Goal: Book appointment/travel/reservation

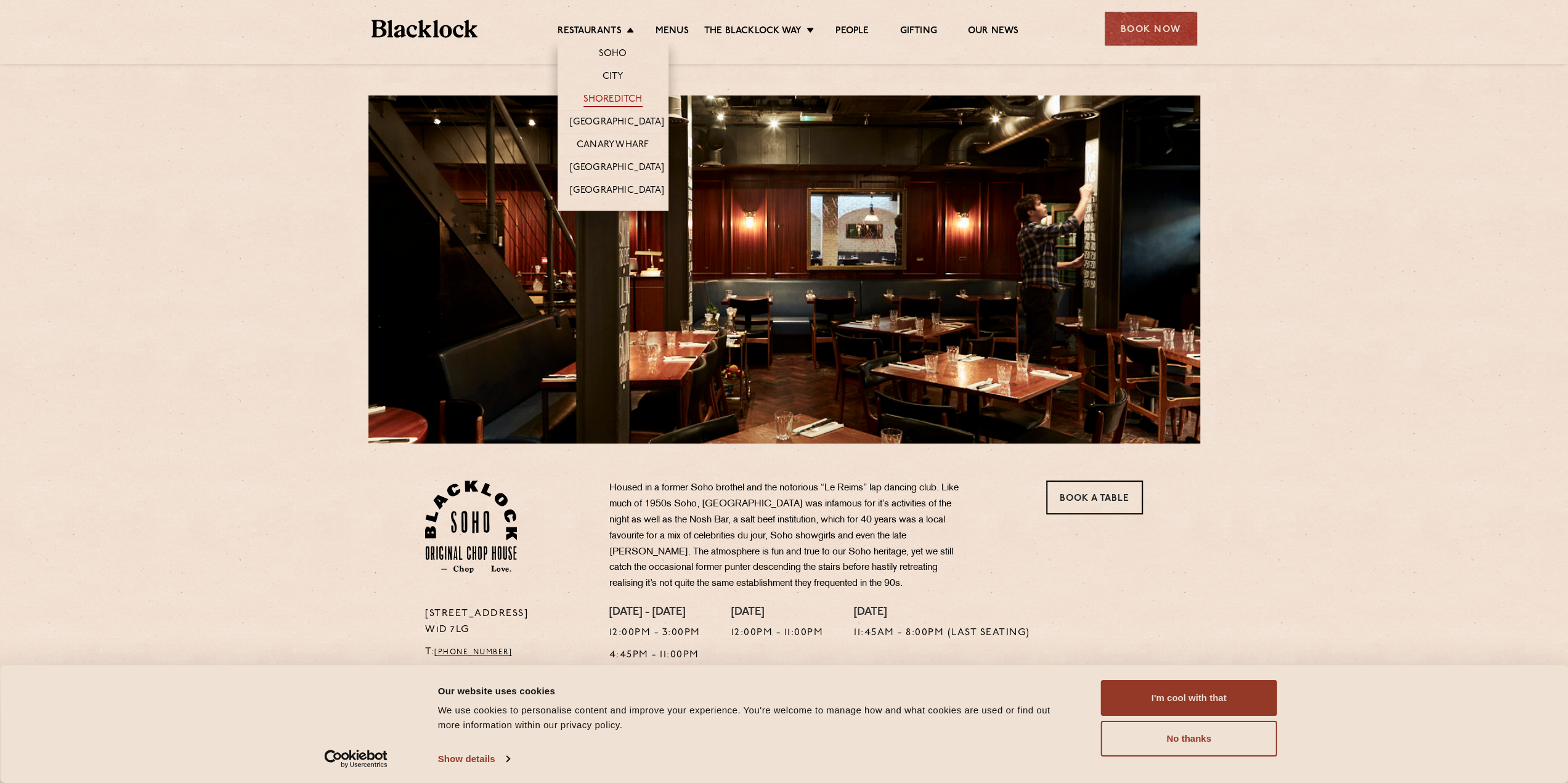
click at [613, 98] on link "Shoreditch" at bounding box center [613, 100] width 59 height 14
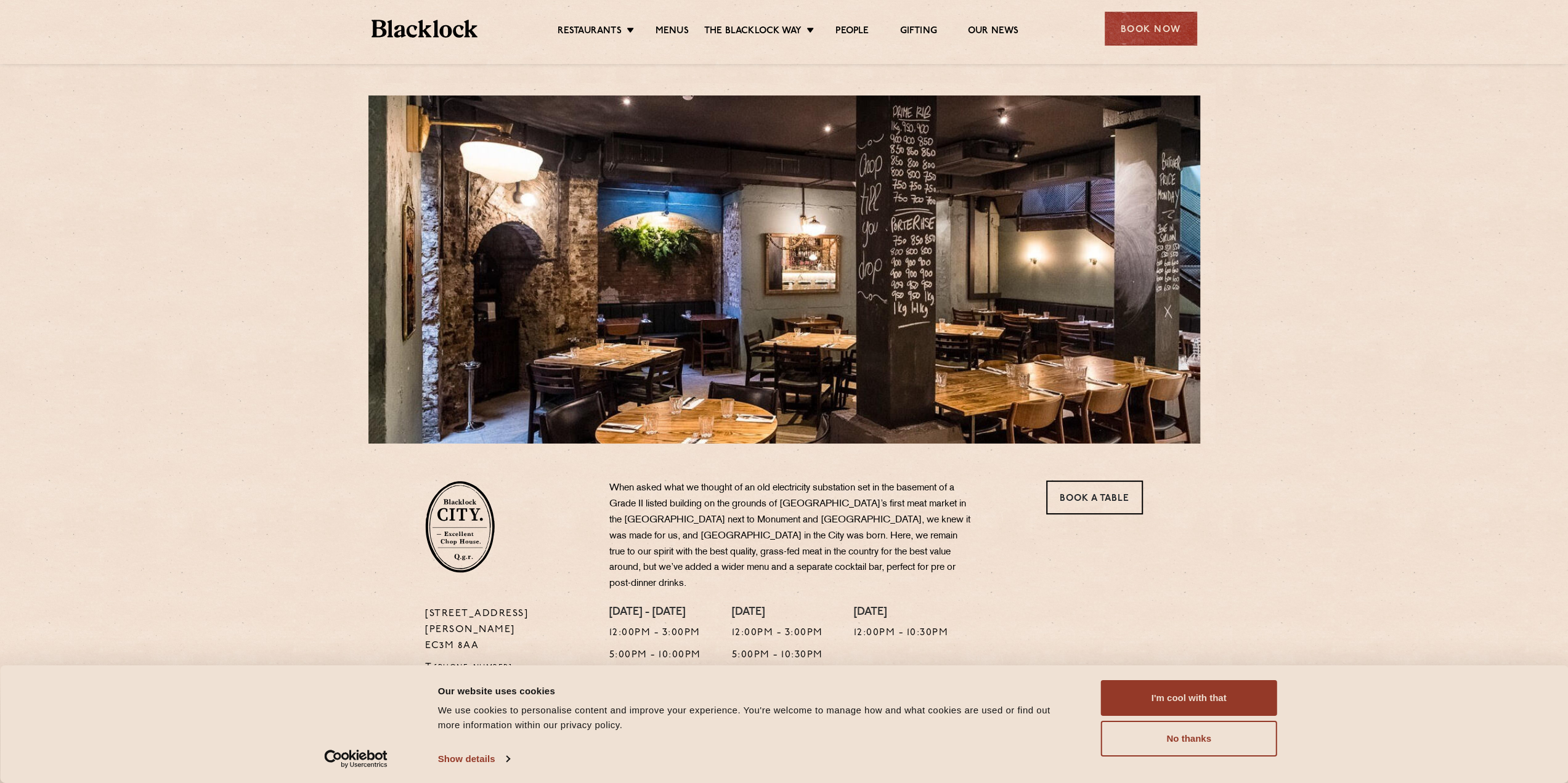
click at [1257, 546] on section "13 Philpot Lane EC3M 8AA T: +44 20 7998 7676 E: city@theblacklock.com When aske…" at bounding box center [784, 577] width 1568 height 267
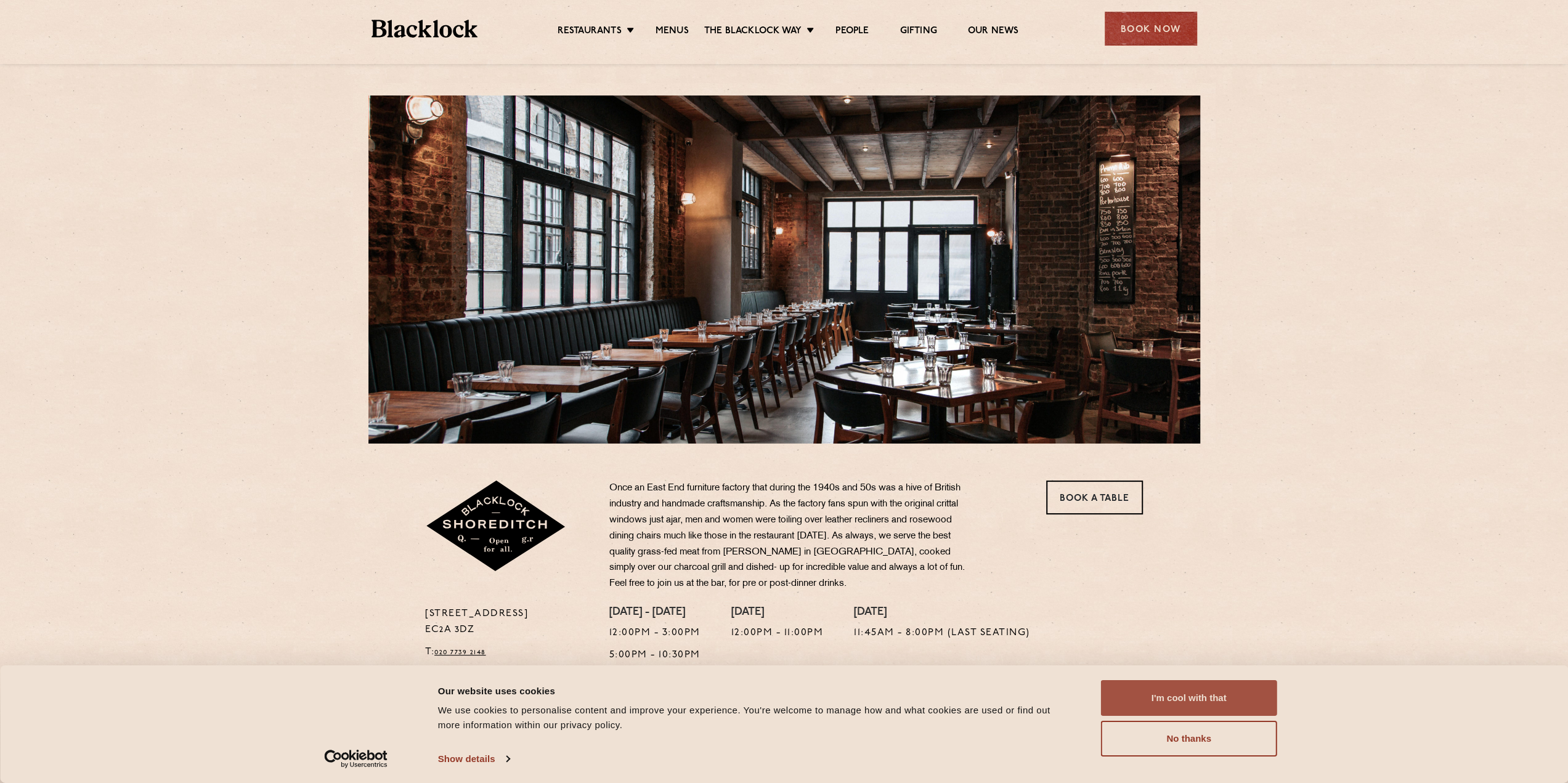
click at [1152, 701] on button "I'm cool with that" at bounding box center [1189, 698] width 176 height 35
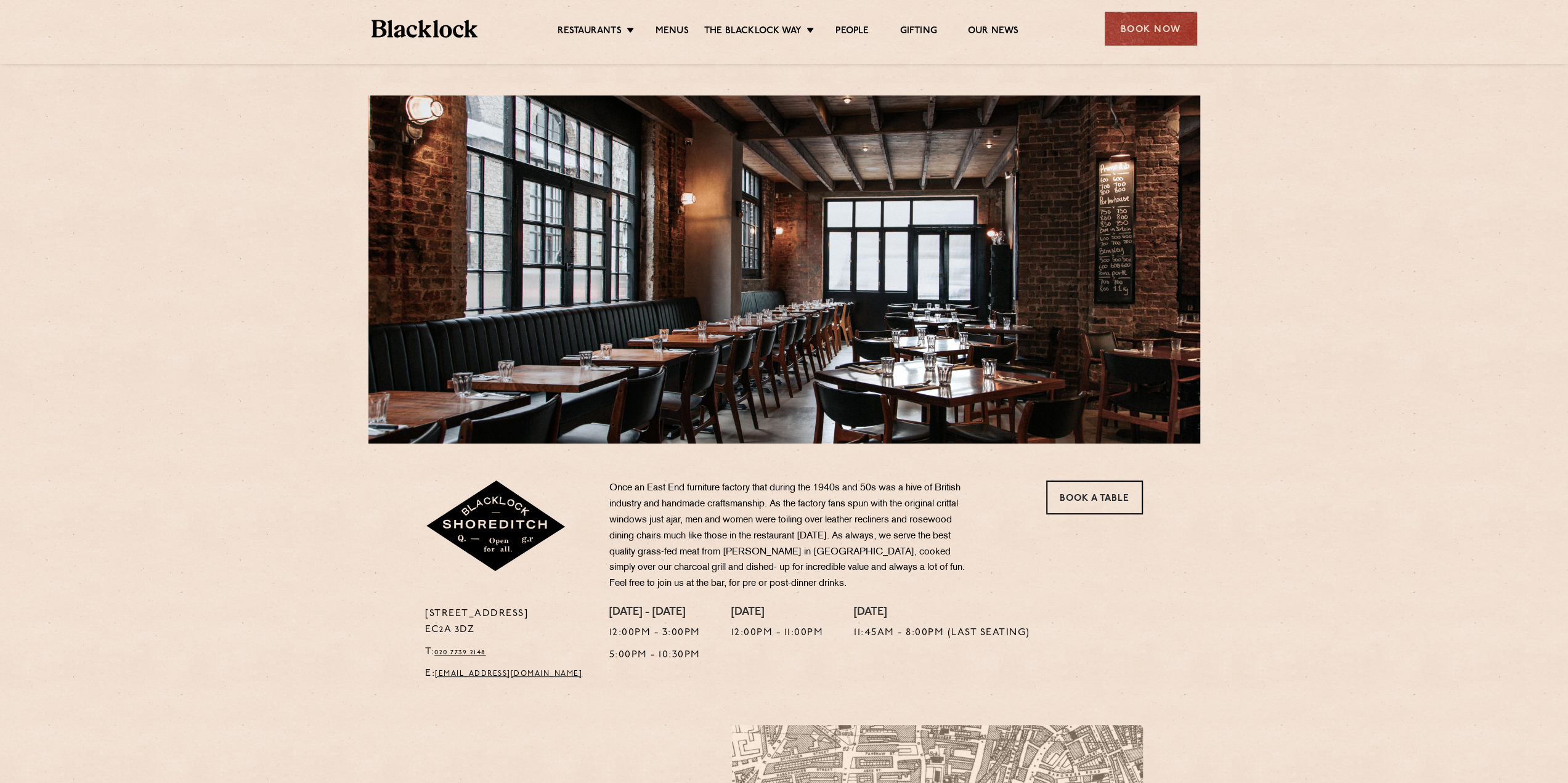
click at [813, 282] on div at bounding box center [784, 270] width 832 height 349
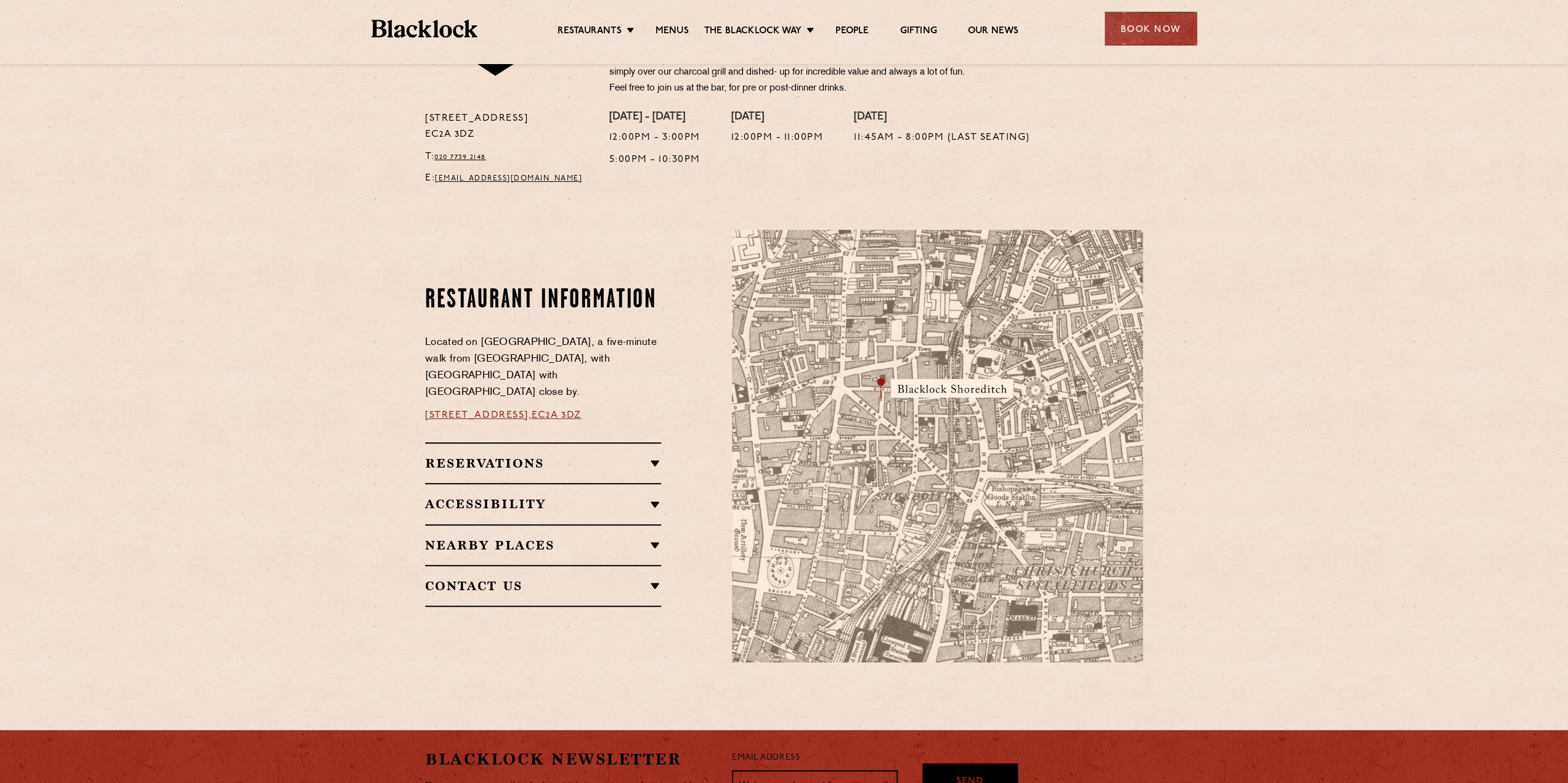
scroll to position [555, 0]
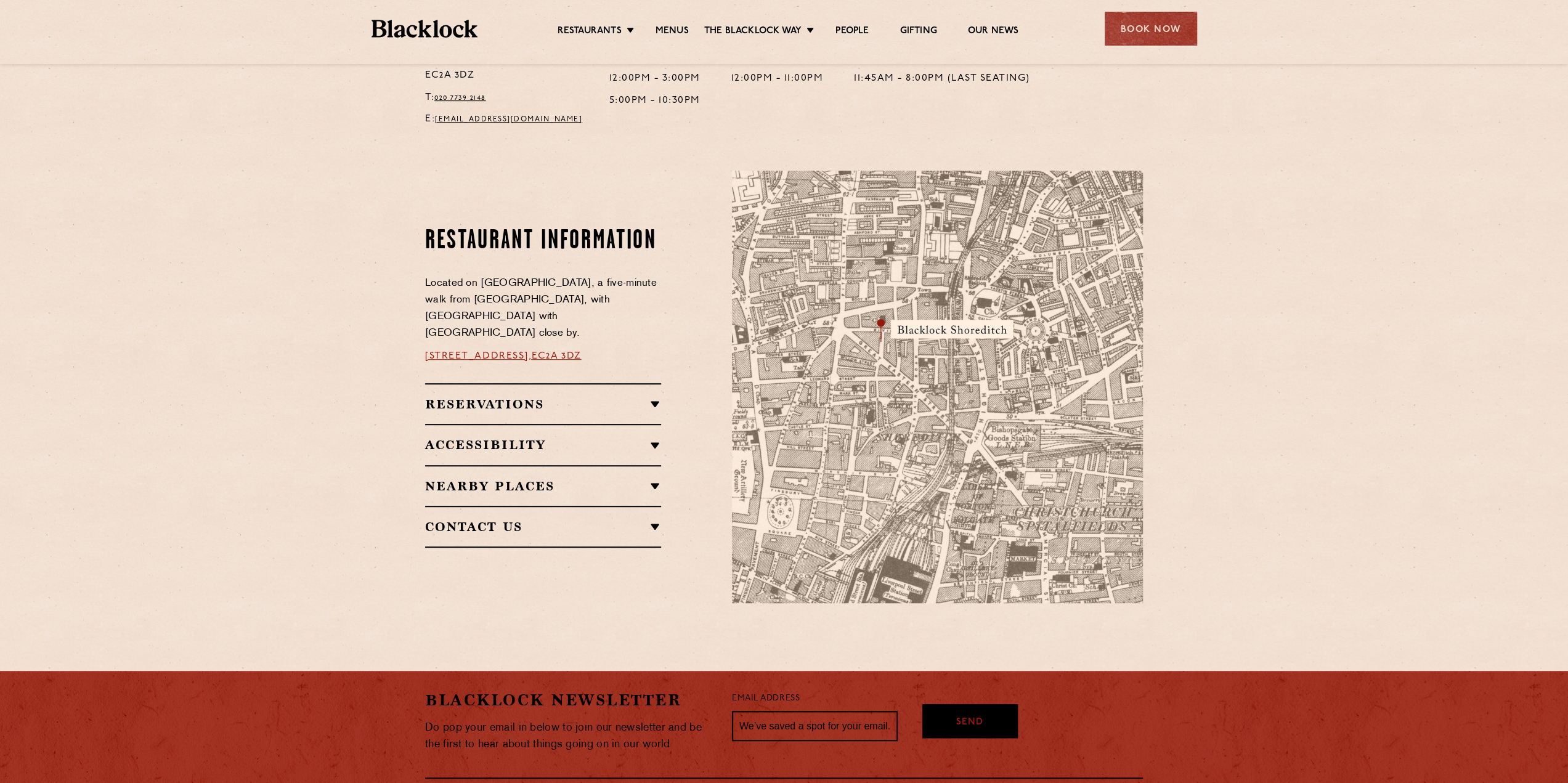
click at [563, 396] on h2 "Reservations" at bounding box center [543, 404] width 236 height 14
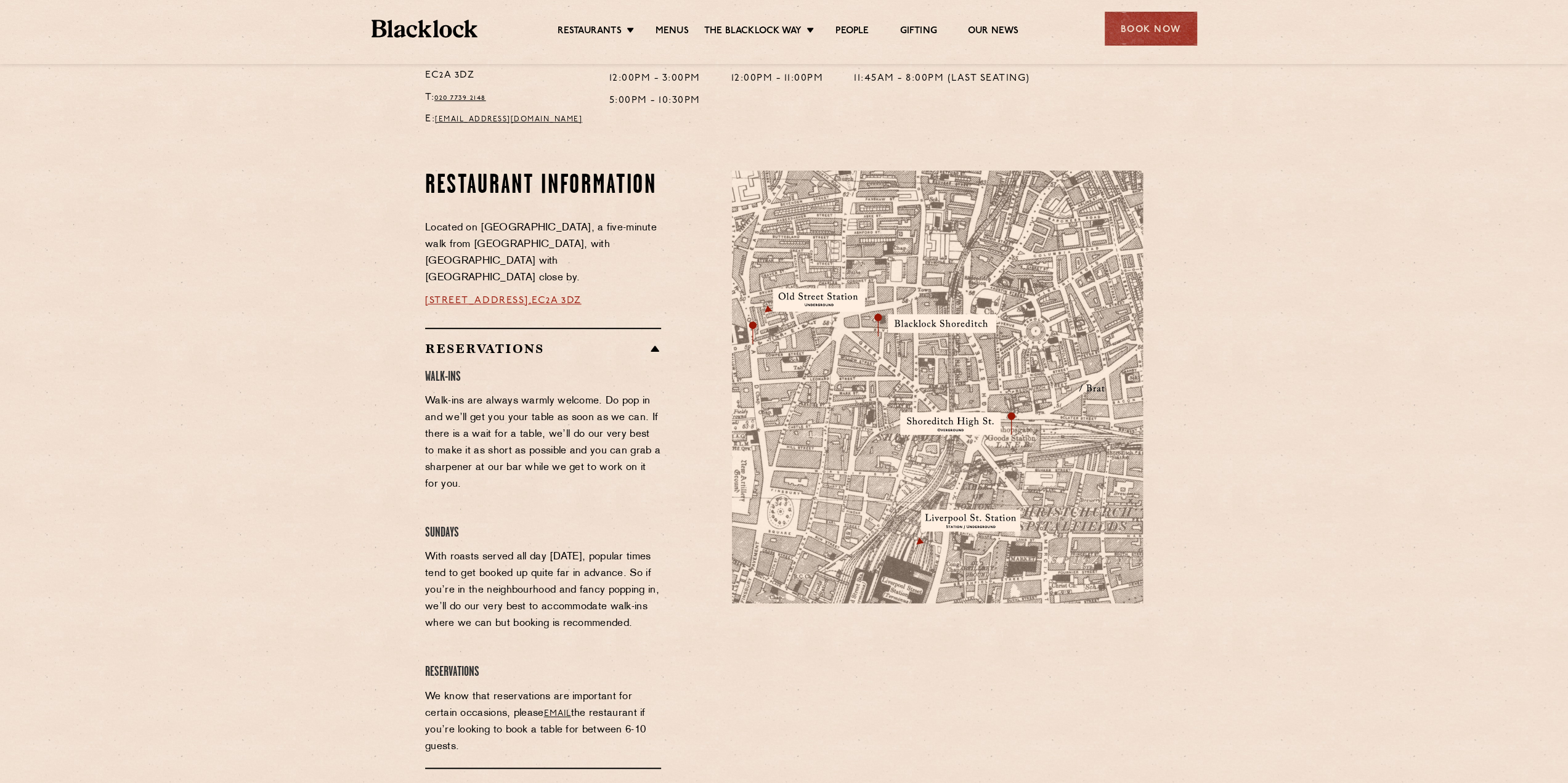
click at [590, 341] on h2 "Reservations" at bounding box center [543, 349] width 236 height 14
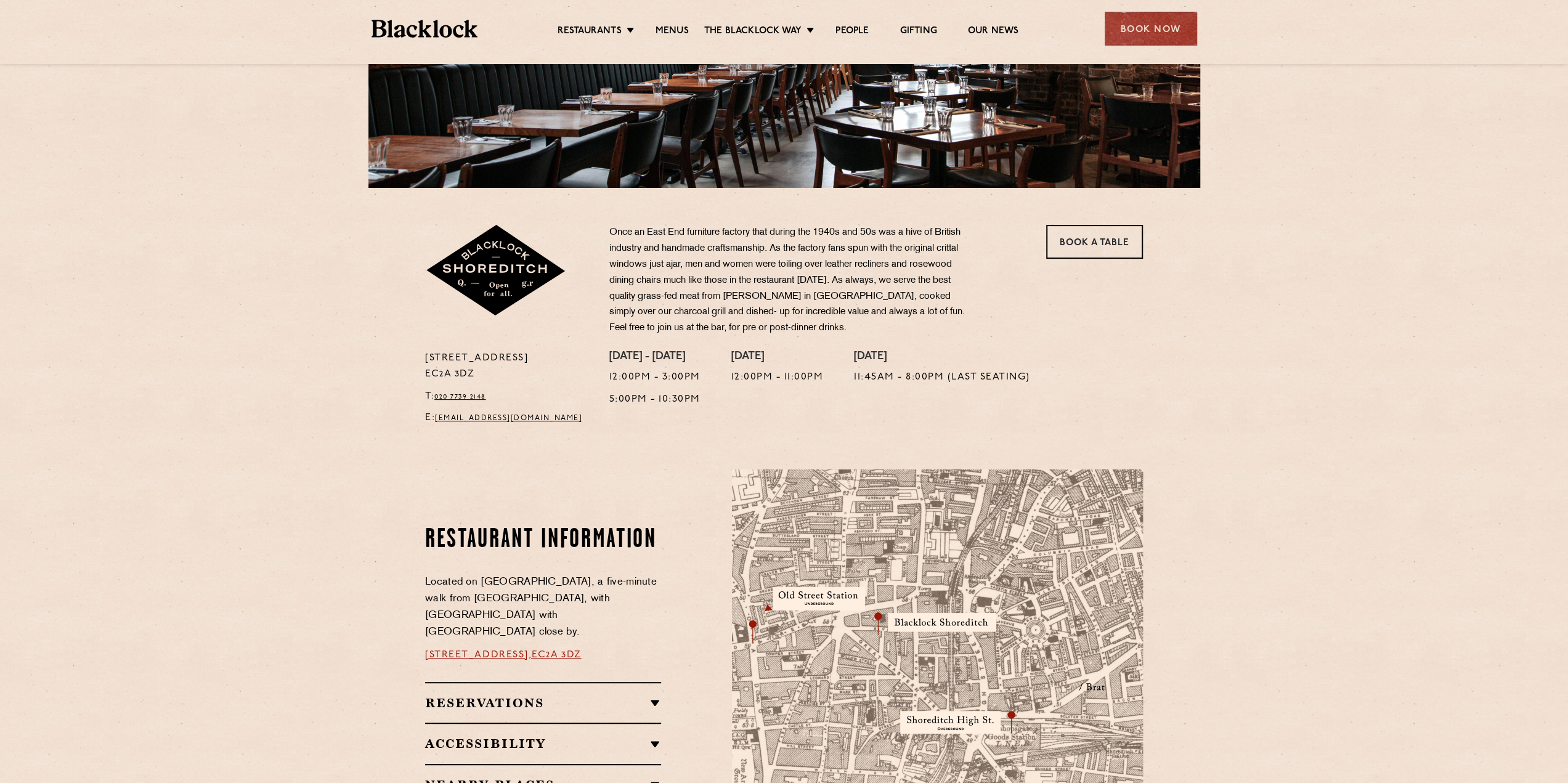
scroll to position [0, 0]
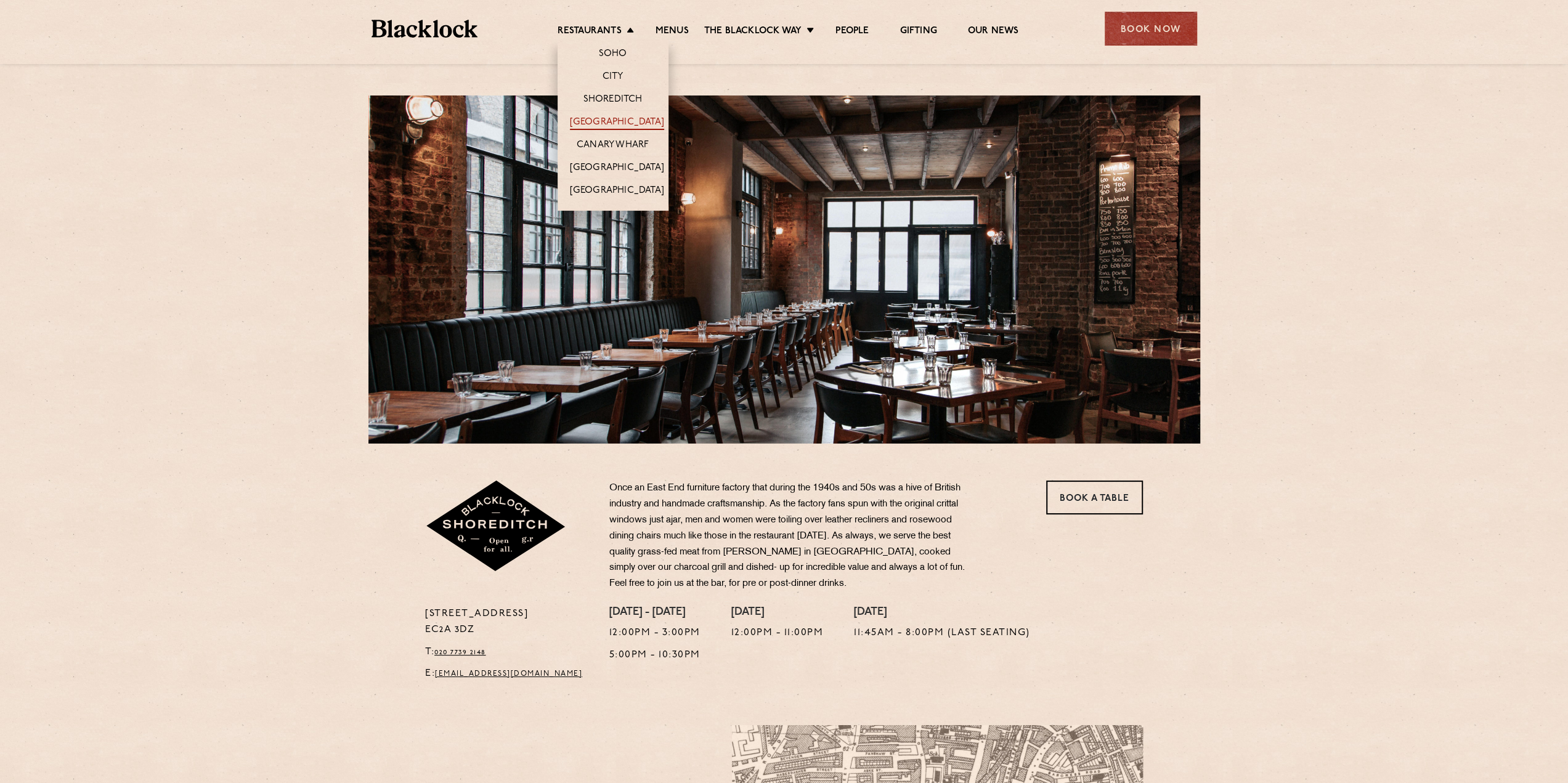
click at [588, 127] on link "[GEOGRAPHIC_DATA]" at bounding box center [617, 123] width 94 height 14
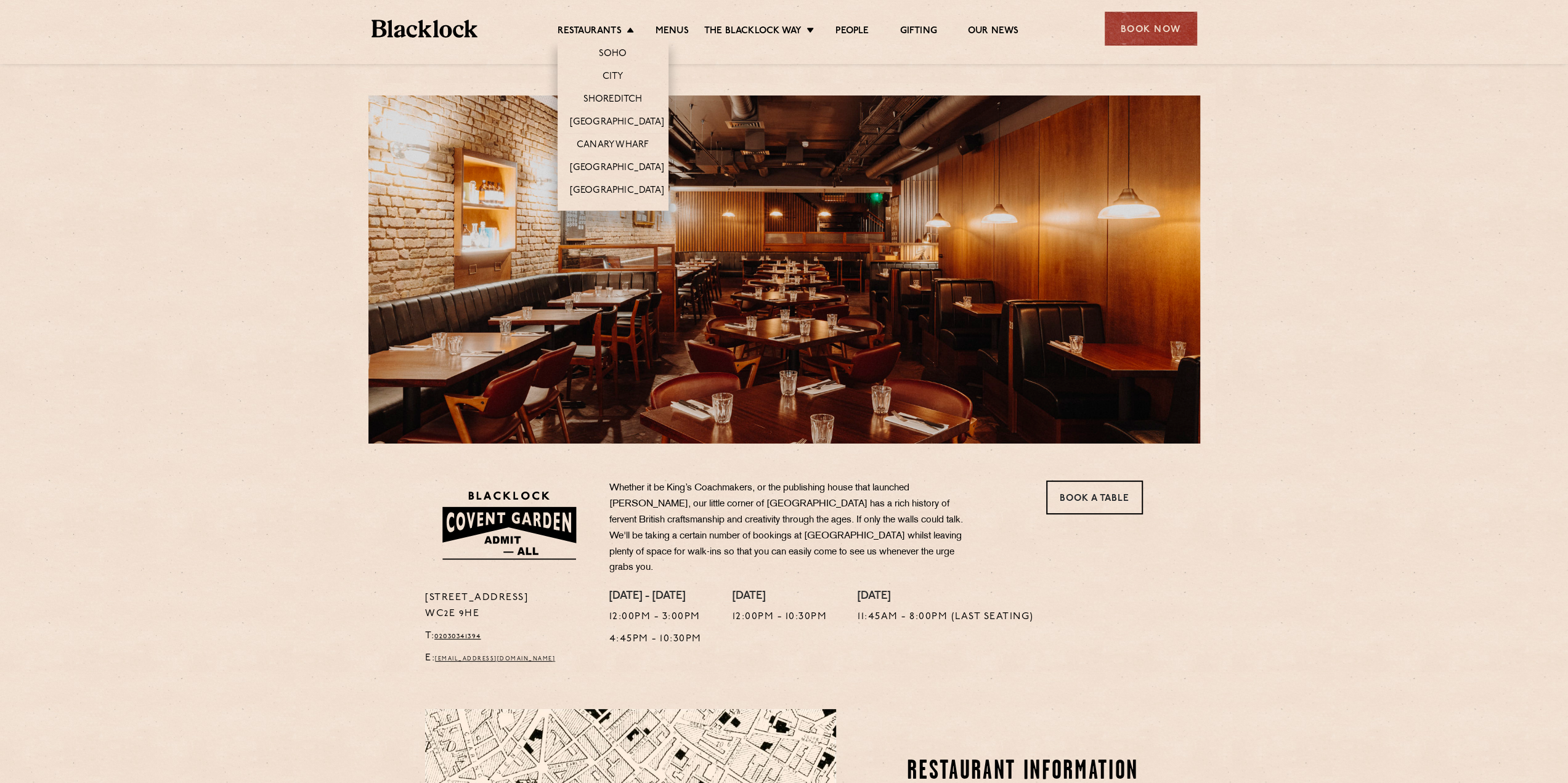
click at [588, 134] on li "Canary Wharf" at bounding box center [613, 144] width 111 height 23
click at [588, 139] on link "Canary Wharf" at bounding box center [613, 146] width 72 height 14
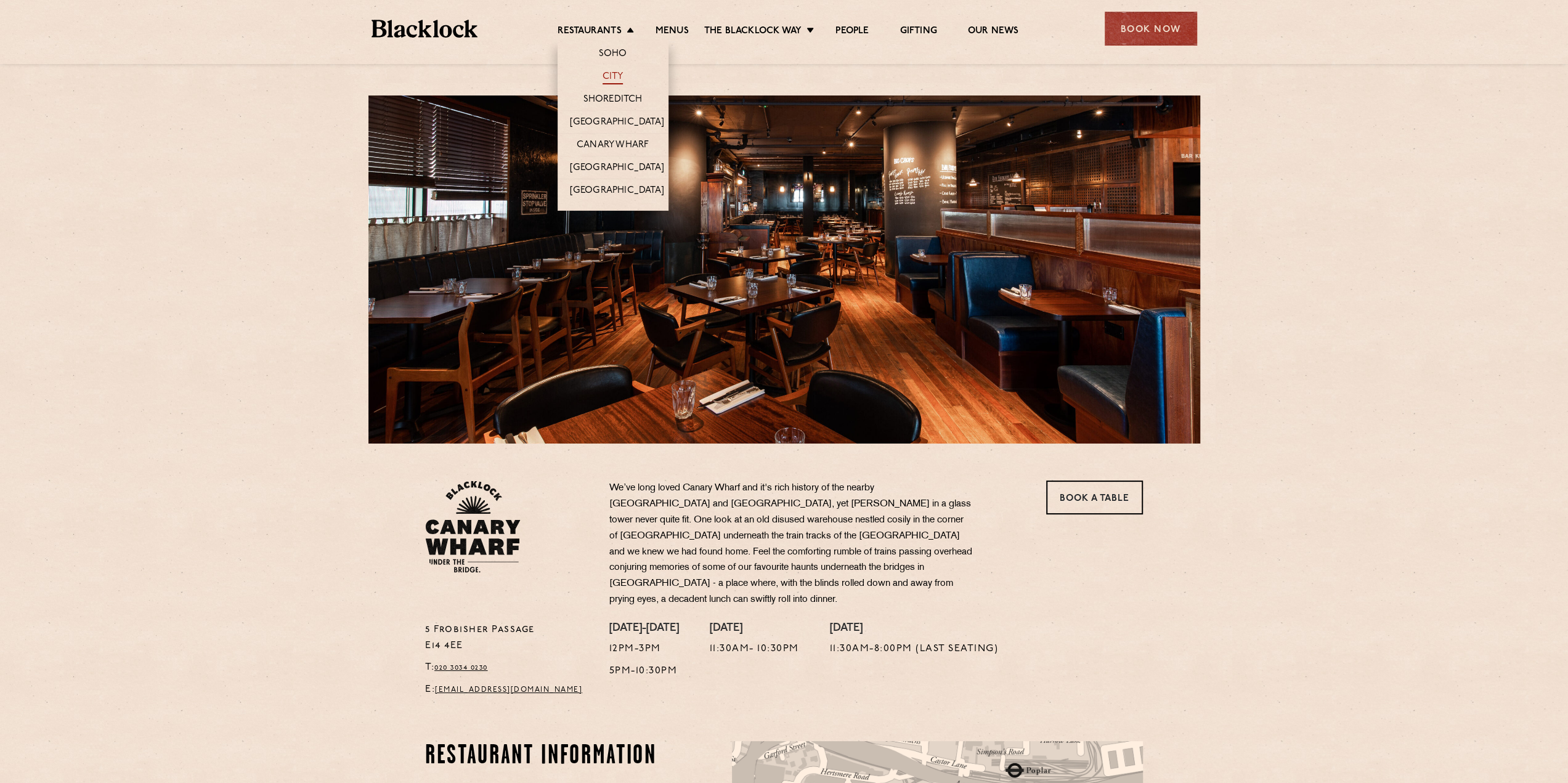
click at [604, 77] on link "City" at bounding box center [613, 77] width 21 height 14
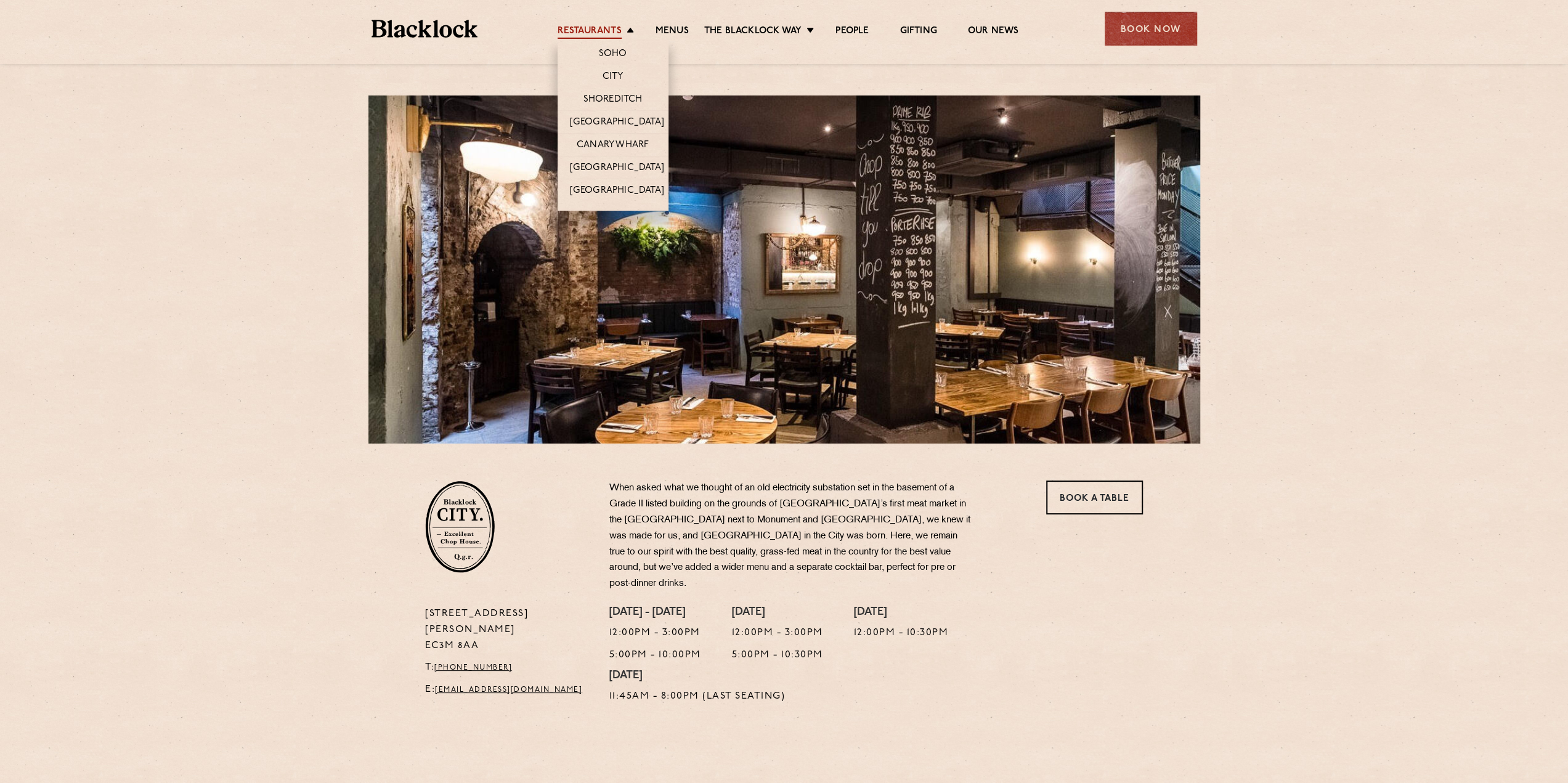
click at [599, 33] on link "Restaurants" at bounding box center [589, 32] width 64 height 14
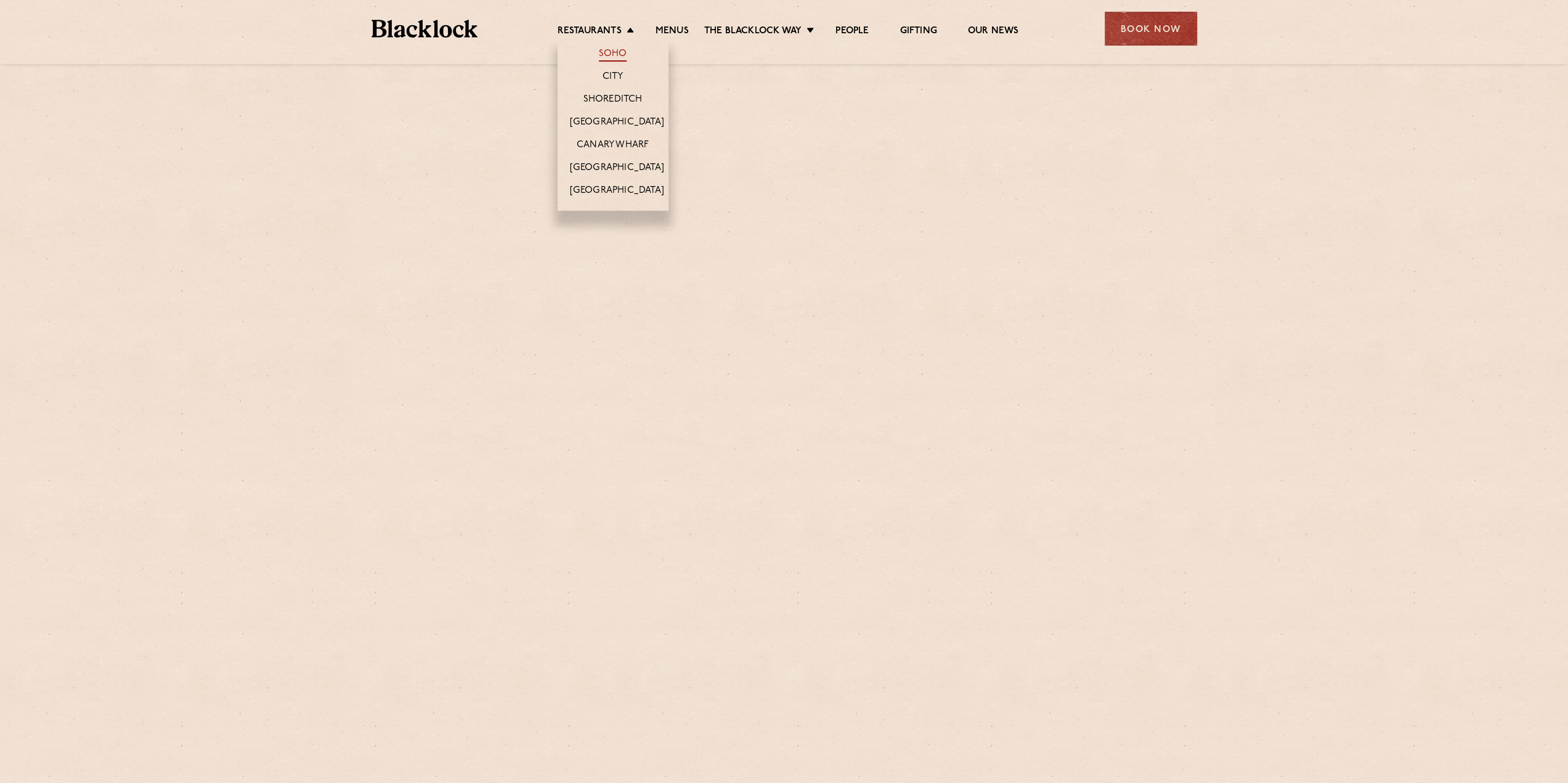
click at [603, 52] on link "Soho" at bounding box center [613, 54] width 28 height 14
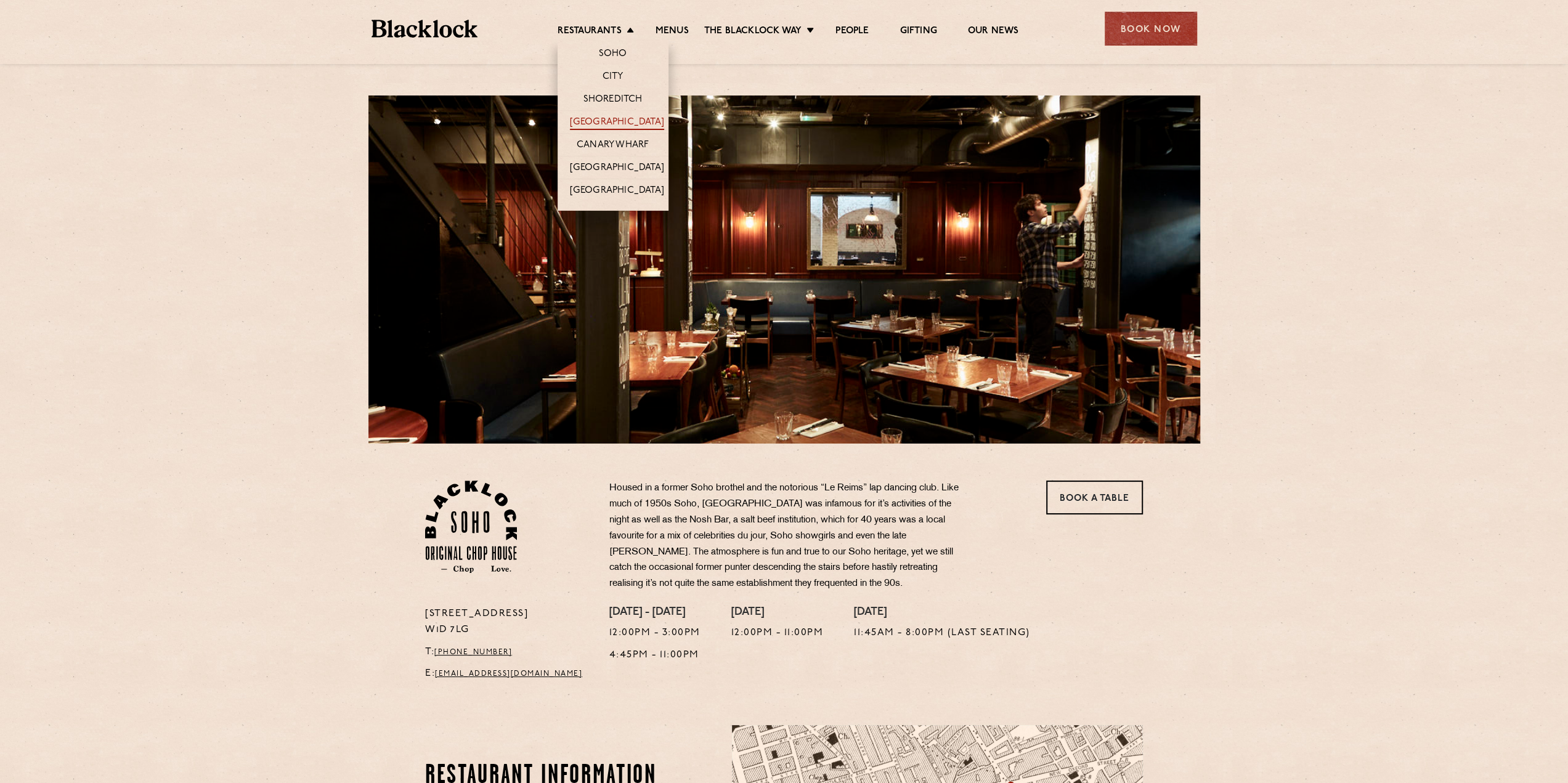
click at [613, 122] on link "[GEOGRAPHIC_DATA]" at bounding box center [617, 123] width 94 height 14
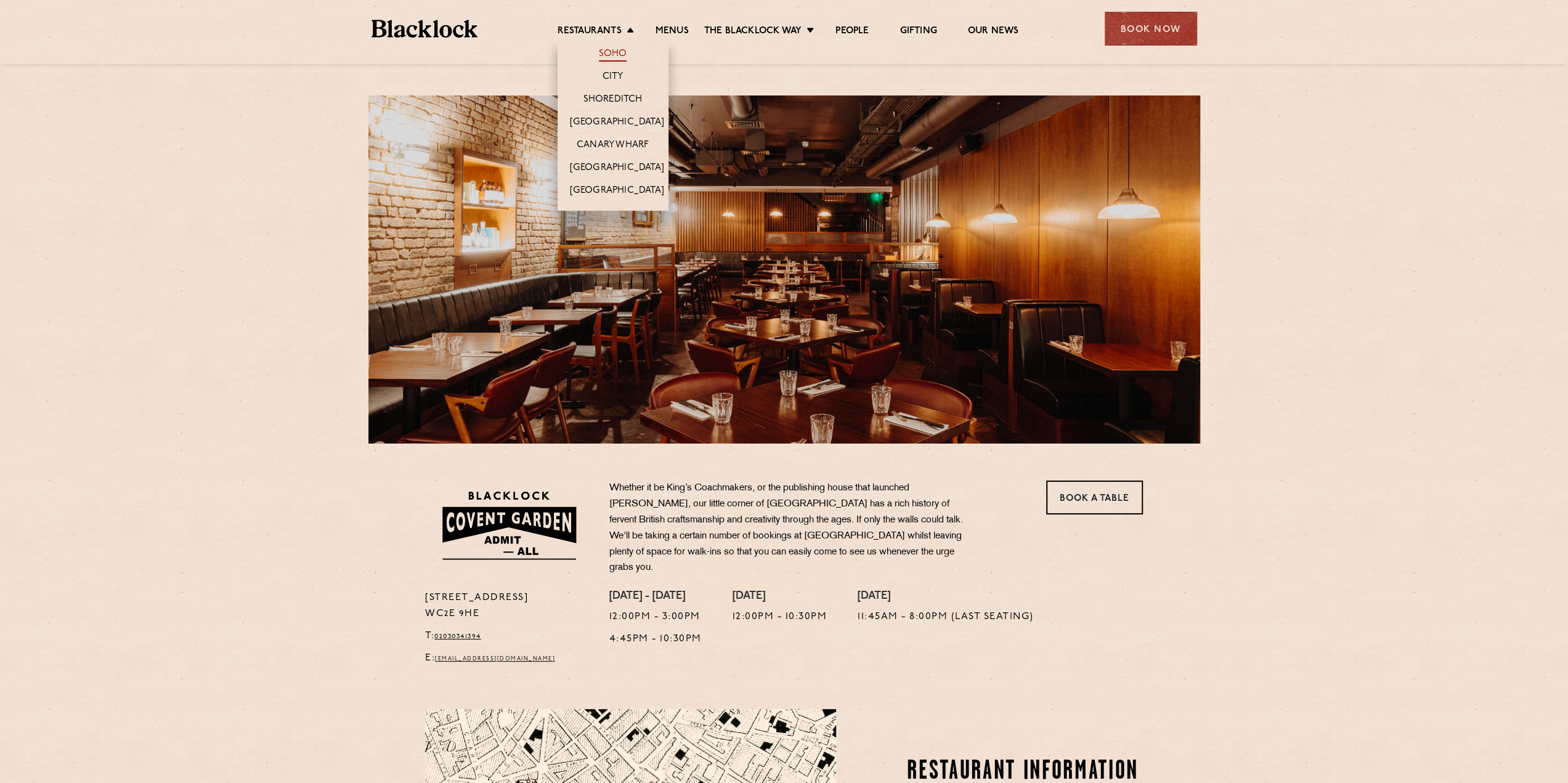
click at [611, 56] on link "Soho" at bounding box center [613, 54] width 28 height 14
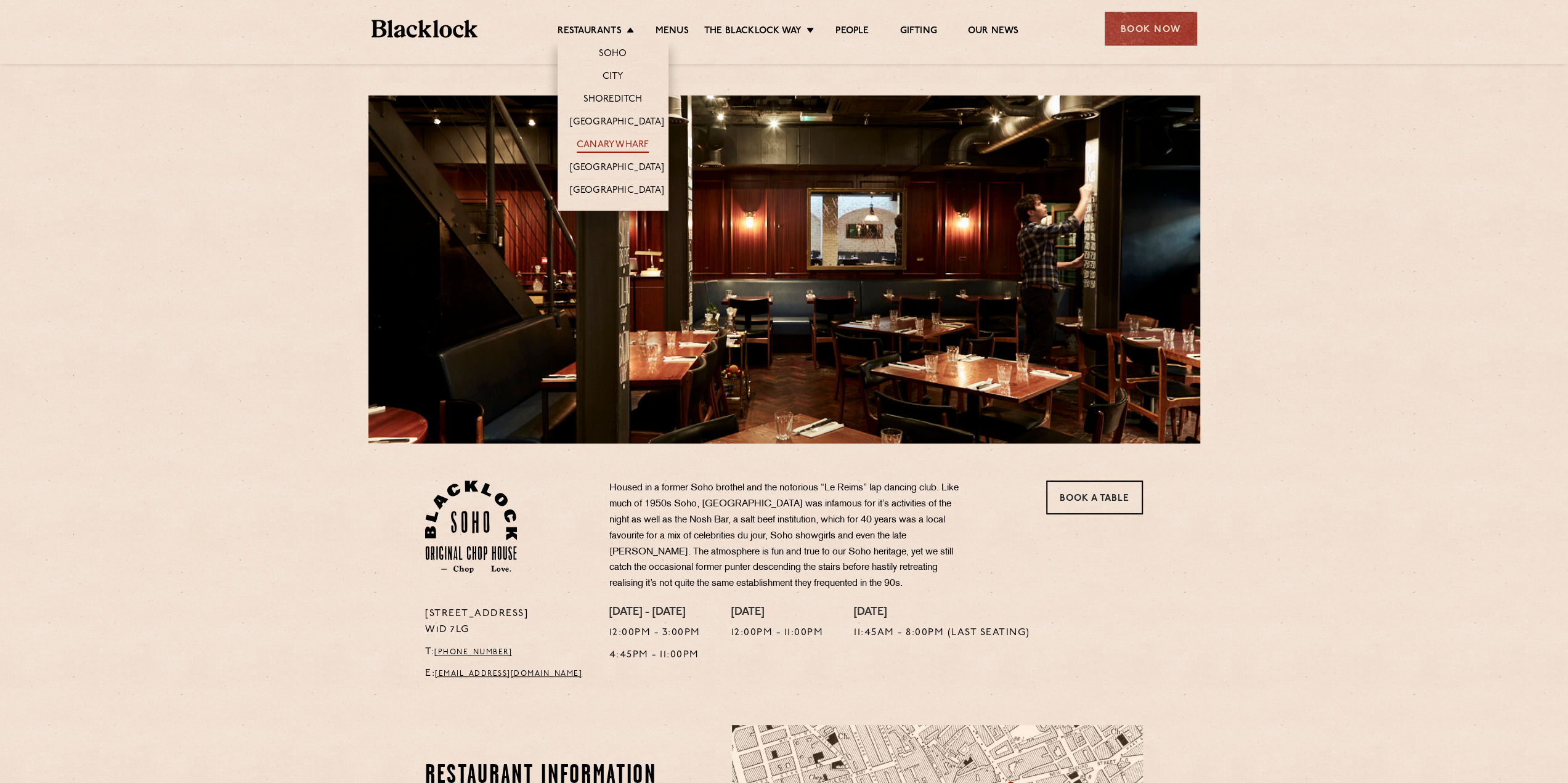
click at [616, 143] on link "Canary Wharf" at bounding box center [613, 146] width 72 height 14
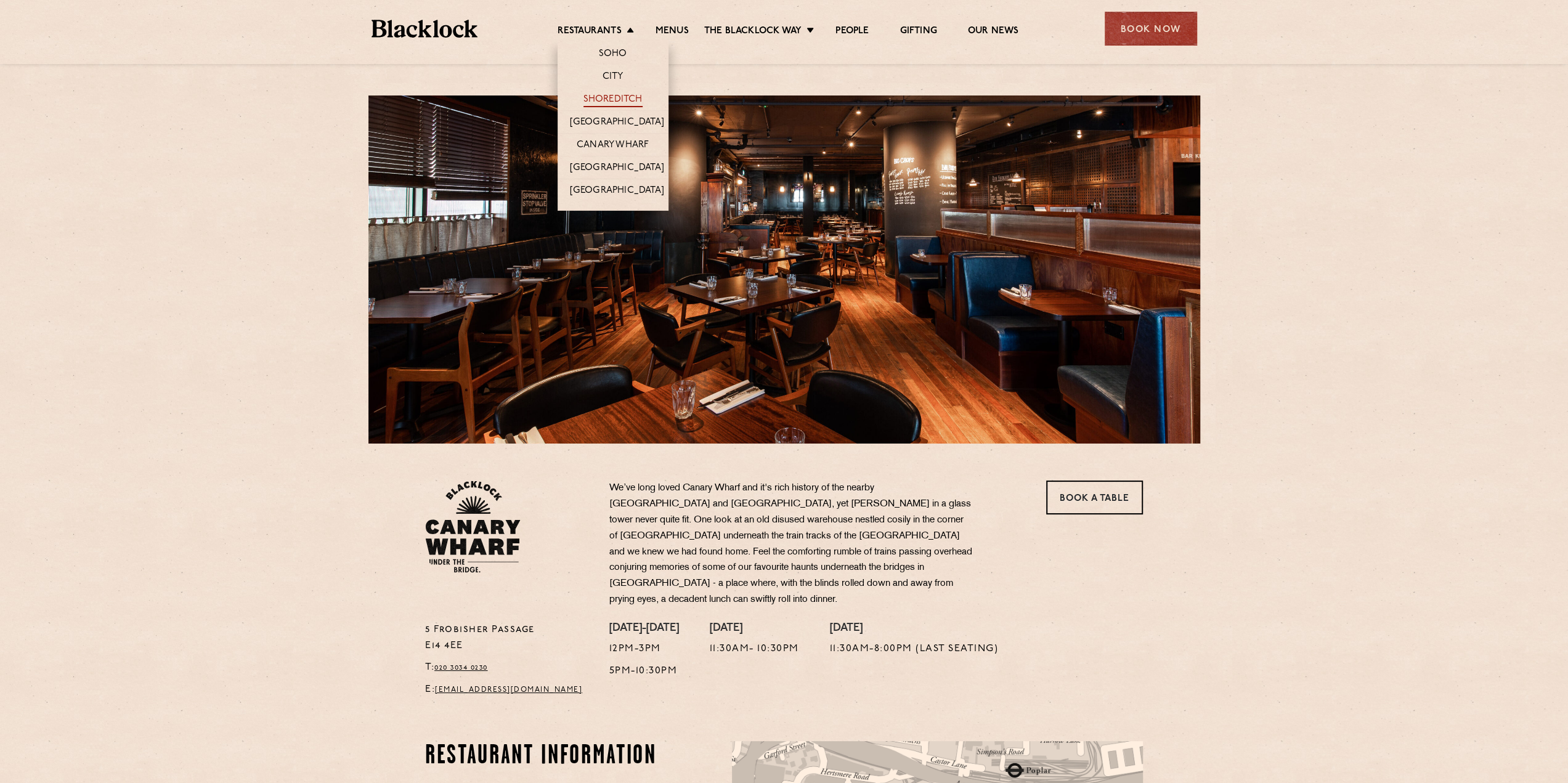
click at [595, 100] on link "Shoreditch" at bounding box center [613, 100] width 59 height 14
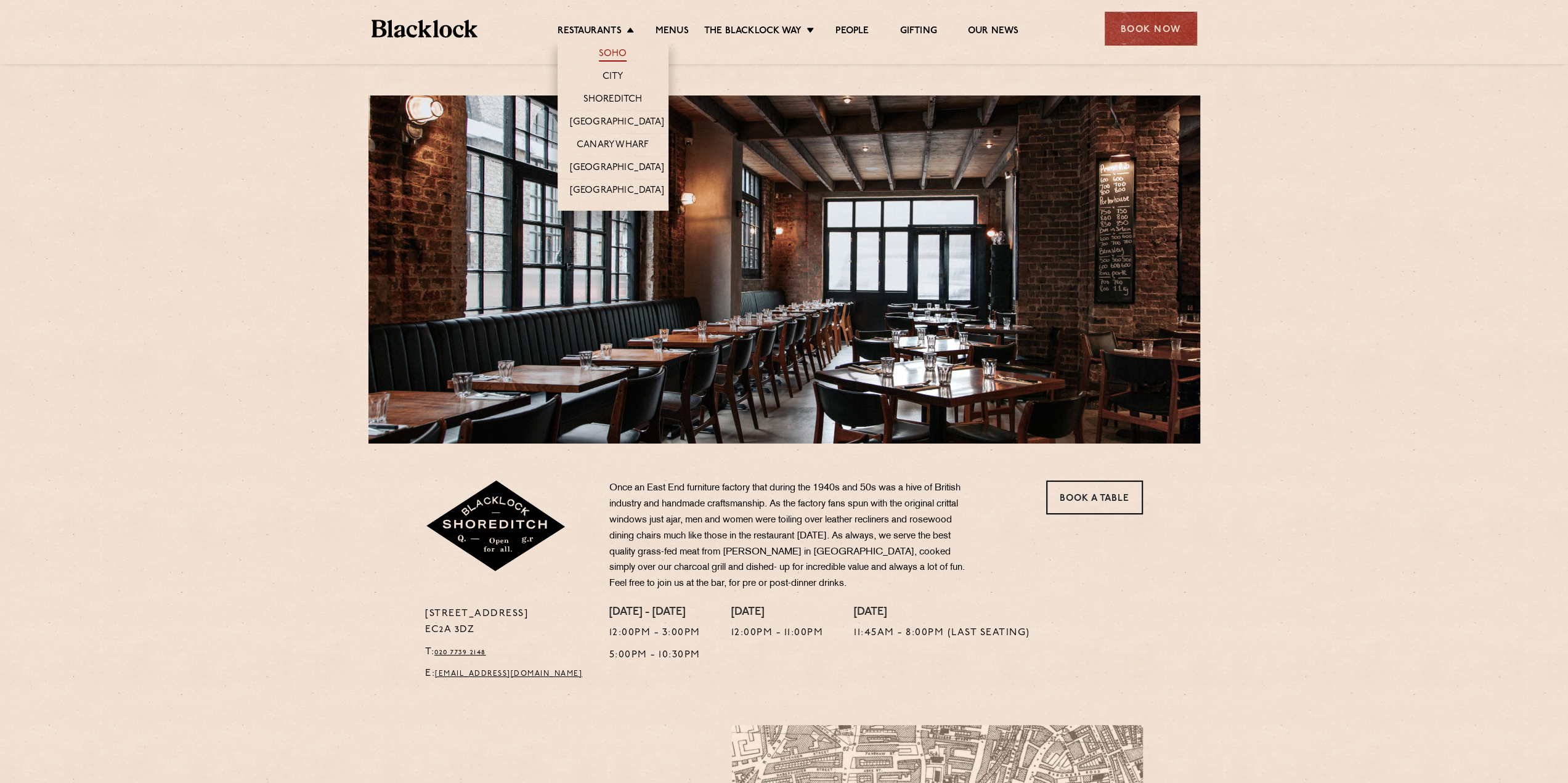
click at [610, 52] on link "Soho" at bounding box center [613, 54] width 28 height 14
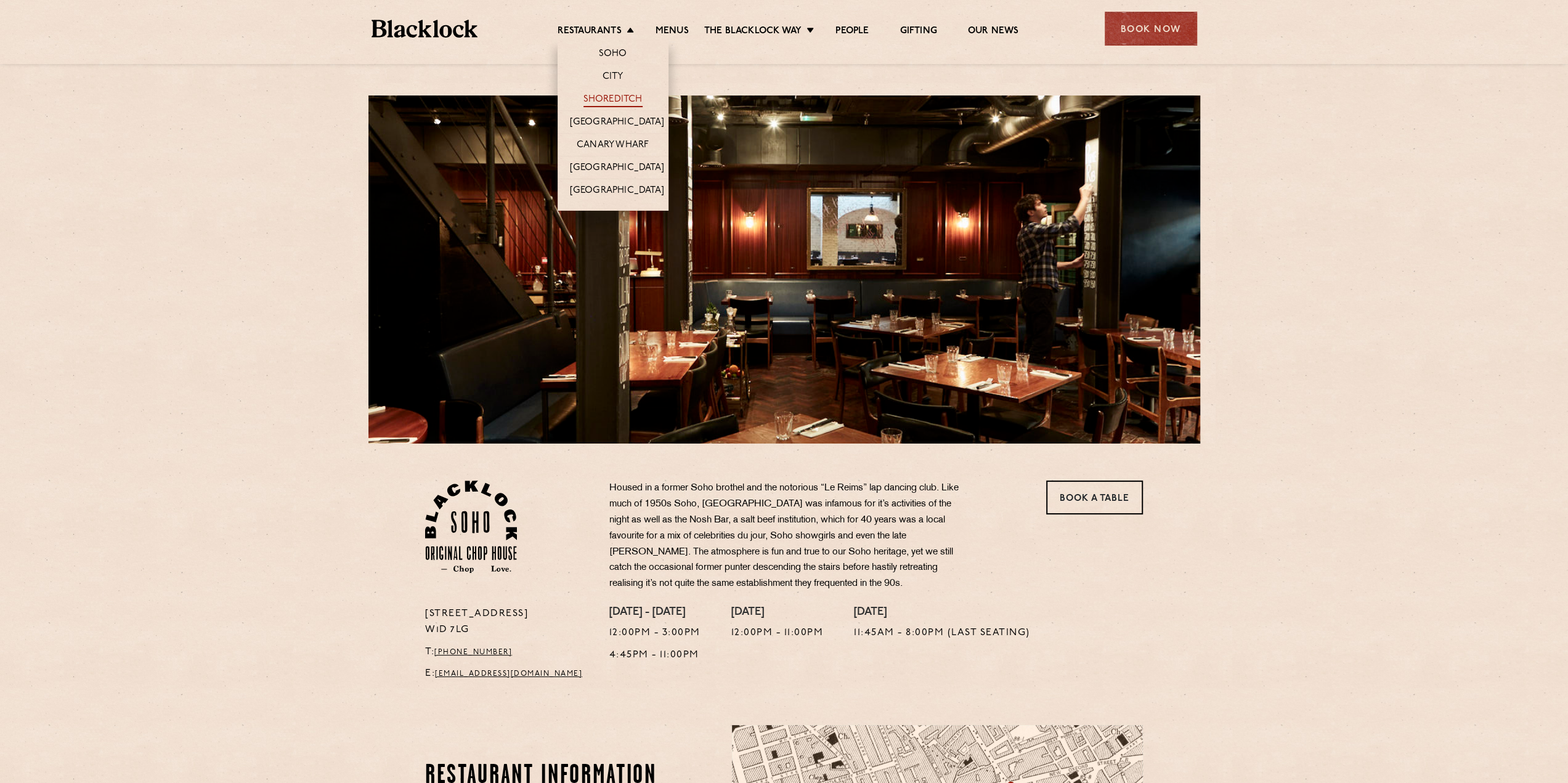
click at [610, 93] on link "Shoreditch" at bounding box center [613, 100] width 59 height 14
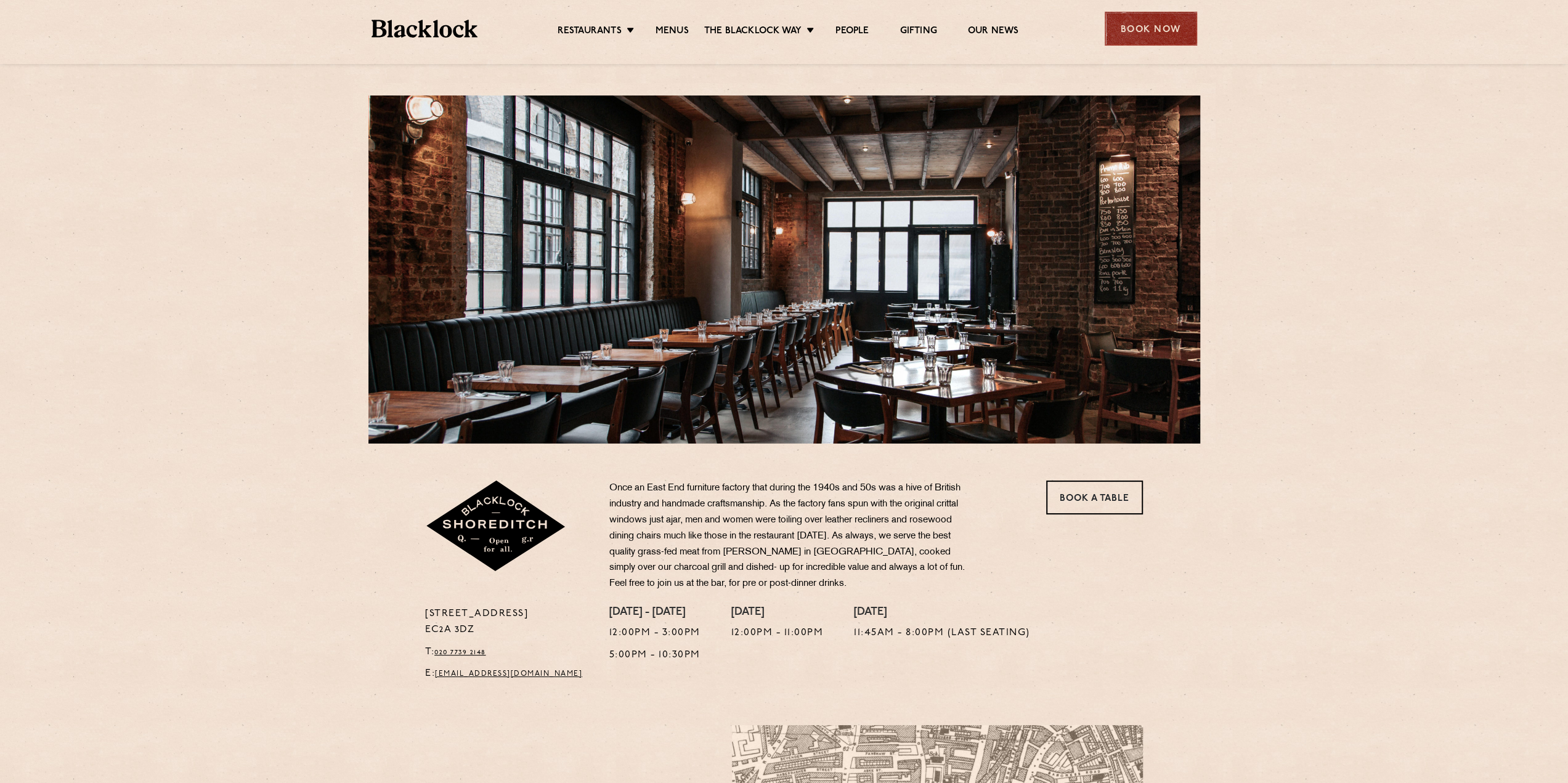
click at [1164, 24] on div "Book Now" at bounding box center [1151, 28] width 92 height 33
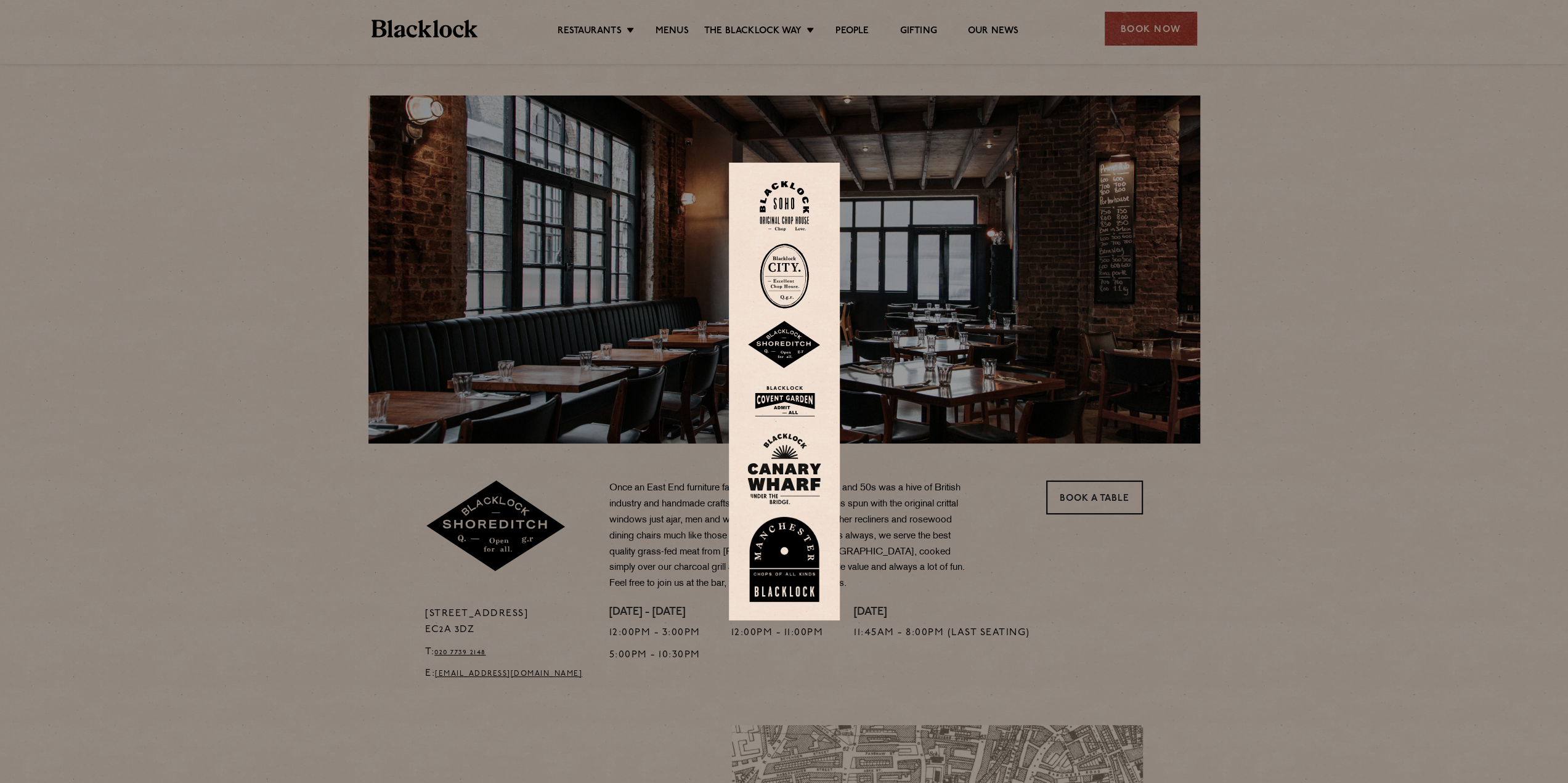
click at [294, 360] on div at bounding box center [784, 391] width 1568 height 783
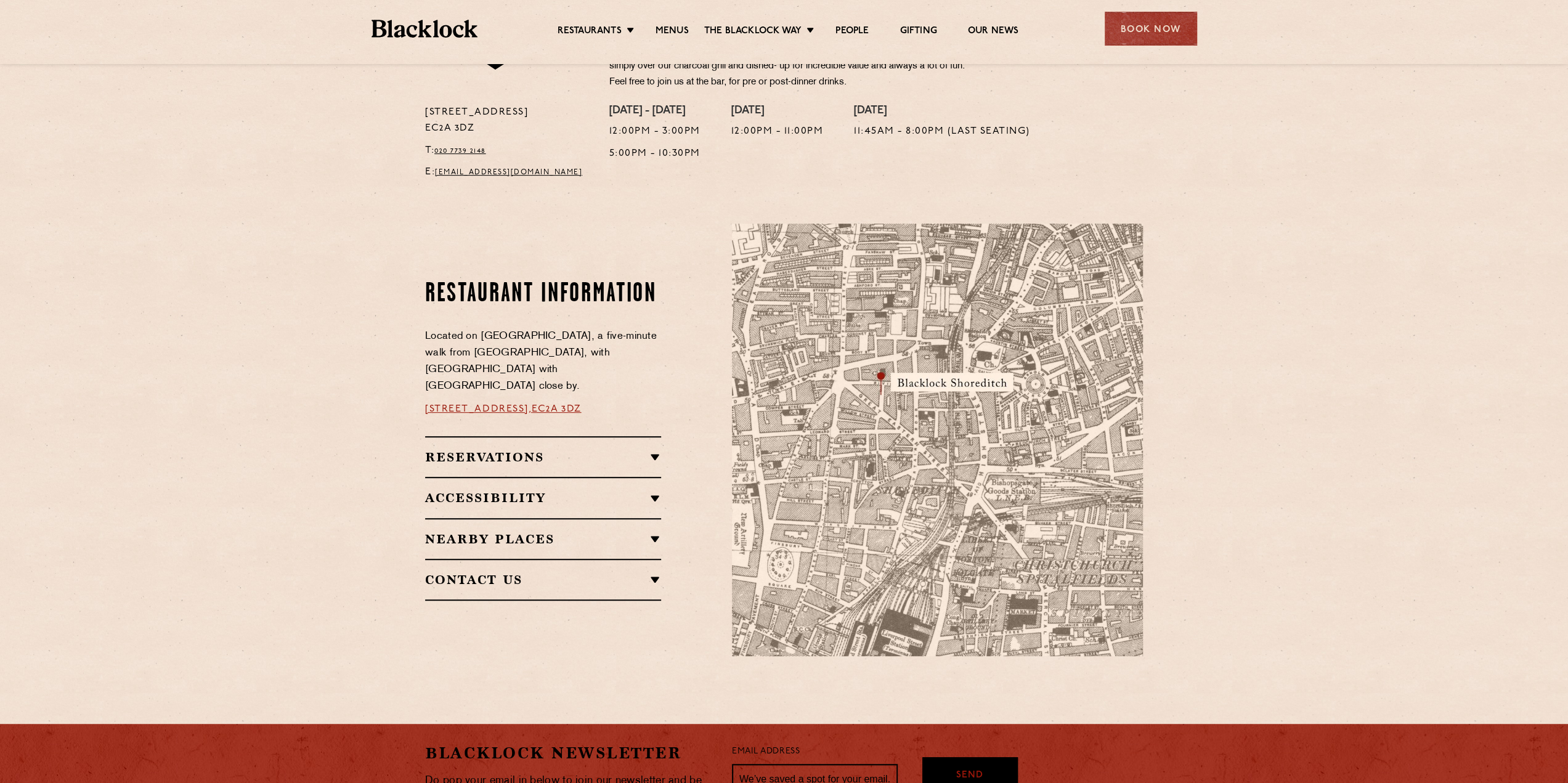
scroll to position [339, 0]
